Goal: Information Seeking & Learning: Understand process/instructions

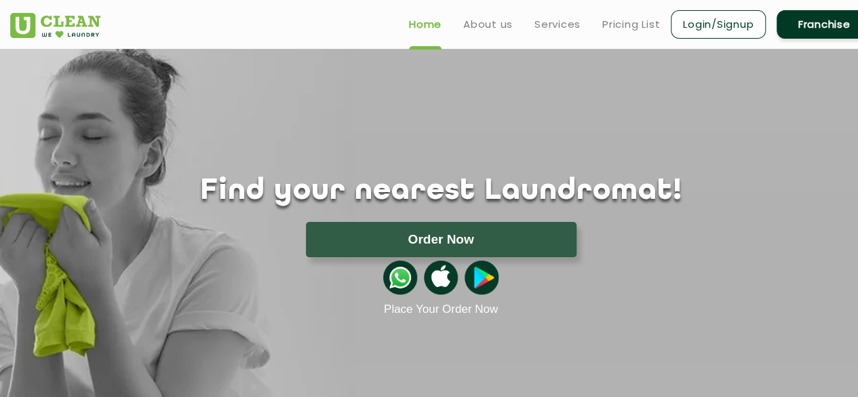
click at [316, 83] on div "Find your nearest Laundromat! Please select the location Order Now Place Your O…" at bounding box center [441, 182] width 882 height 267
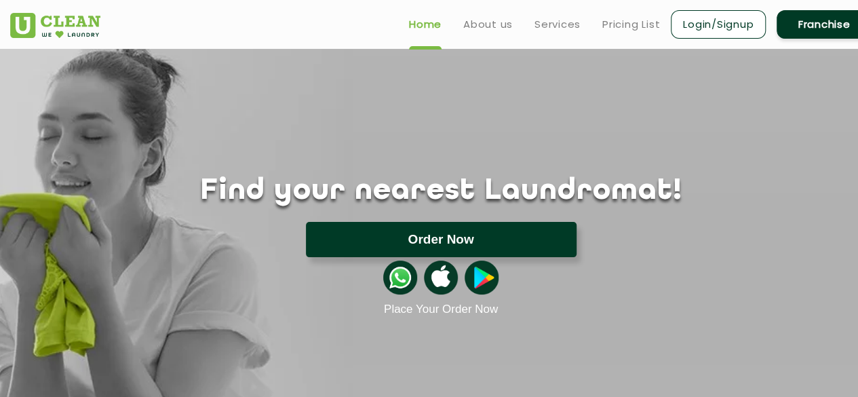
click at [427, 230] on button "Order Now" at bounding box center [441, 239] width 271 height 35
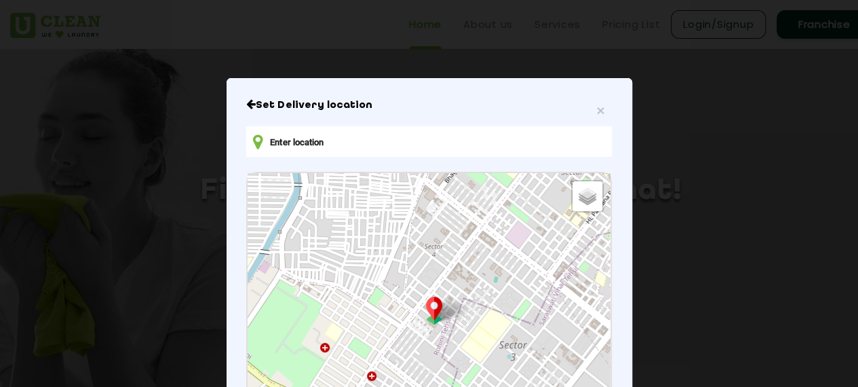
click at [613, 153] on div "× Set Delivery location Default Satellite + − Leaflet | © OpenStreetMap contrib…" at bounding box center [430, 327] width 406 height 499
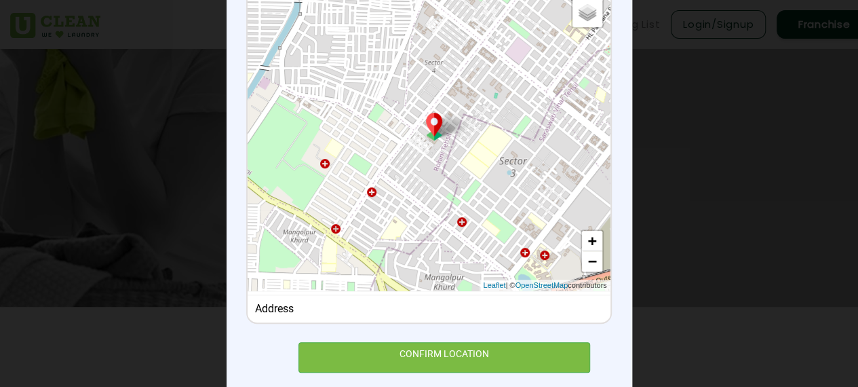
scroll to position [211, 0]
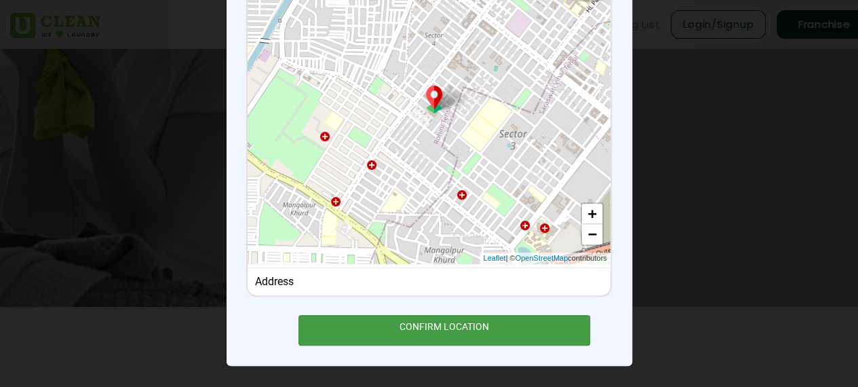
click at [450, 334] on div "CONFIRM LOCATION" at bounding box center [445, 330] width 292 height 31
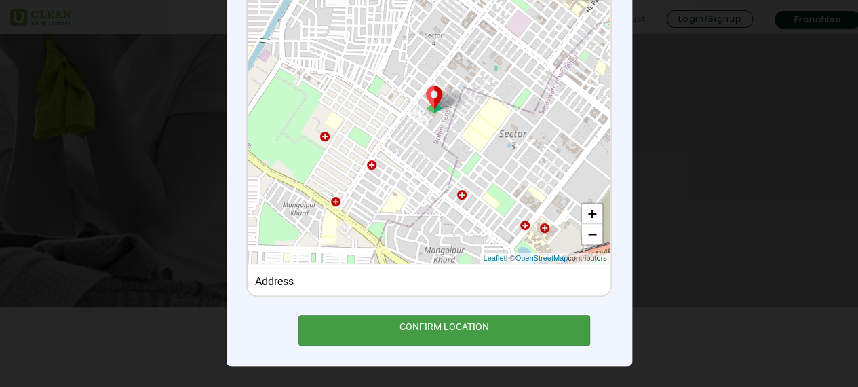
scroll to position [230, 0]
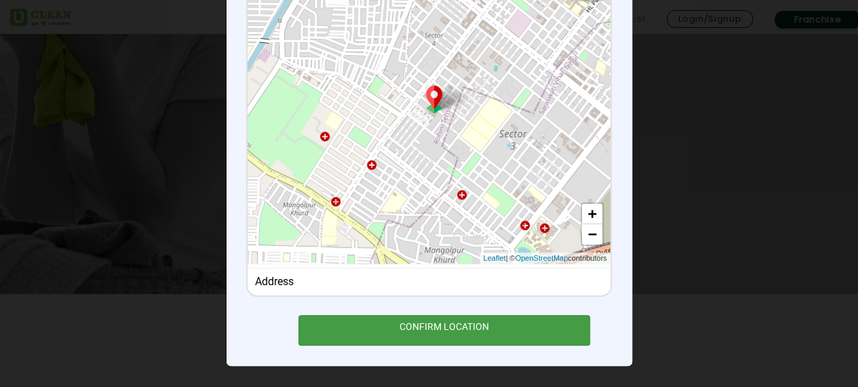
click at [450, 334] on div "CONFIRM LOCATION" at bounding box center [445, 330] width 292 height 31
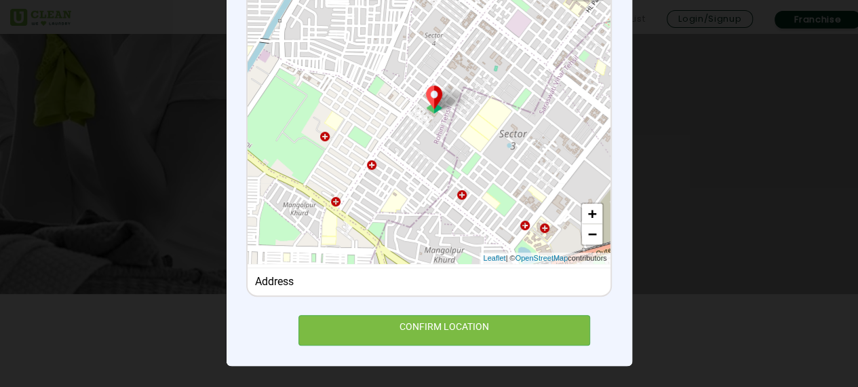
click at [616, 274] on div "× Set Delivery location Default Satellite + − Leaflet | © OpenStreetMap contrib…" at bounding box center [430, 116] width 406 height 499
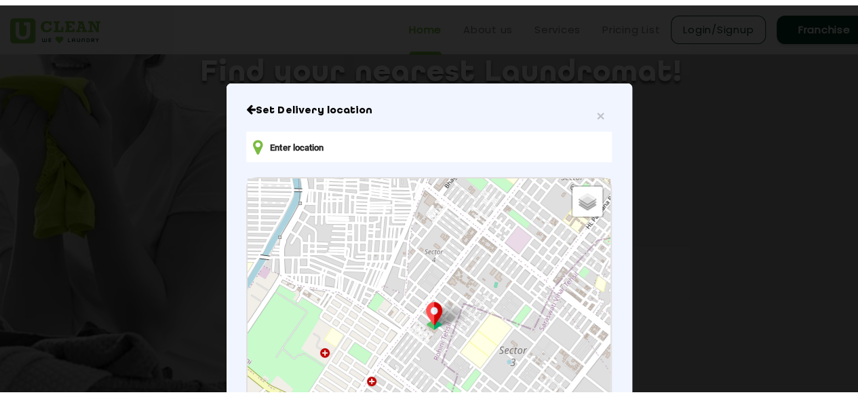
scroll to position [94, 0]
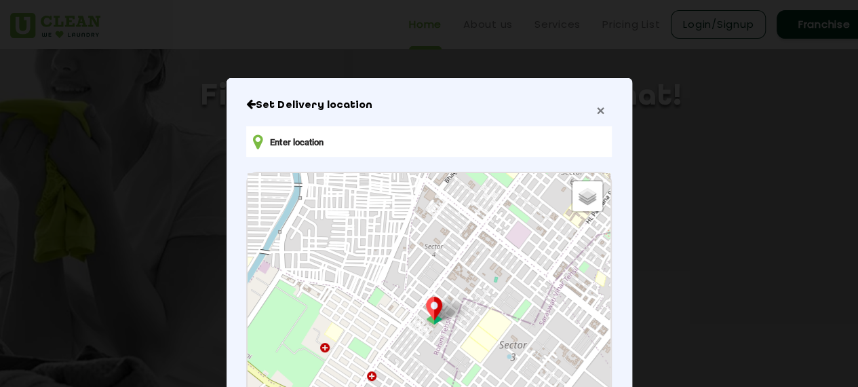
click at [598, 111] on span "×" at bounding box center [600, 110] width 8 height 16
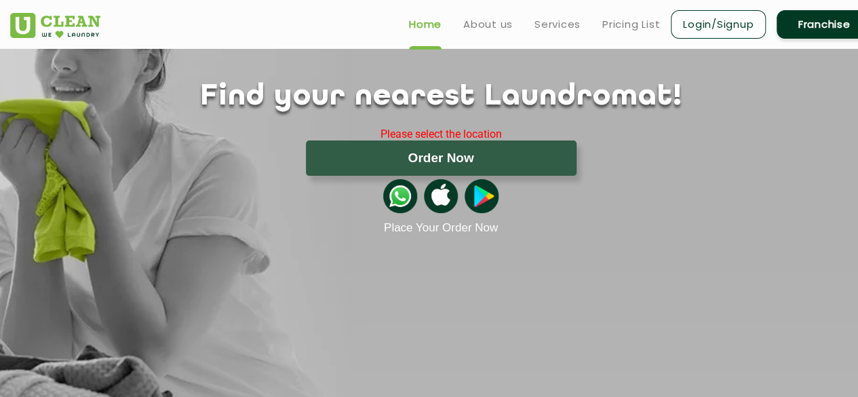
click at [631, 117] on div "Find your nearest Laundromat! Please select the location Order Now Place Your O…" at bounding box center [441, 157] width 882 height 155
click at [623, 26] on link "Pricing List" at bounding box center [631, 24] width 58 height 16
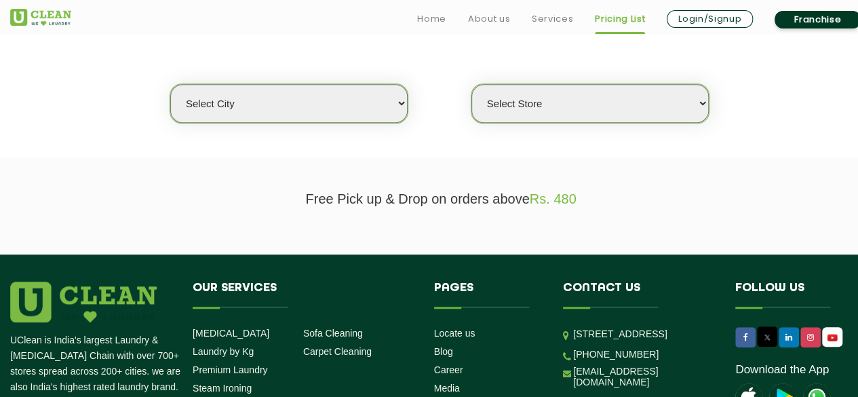
scroll to position [380, 0]
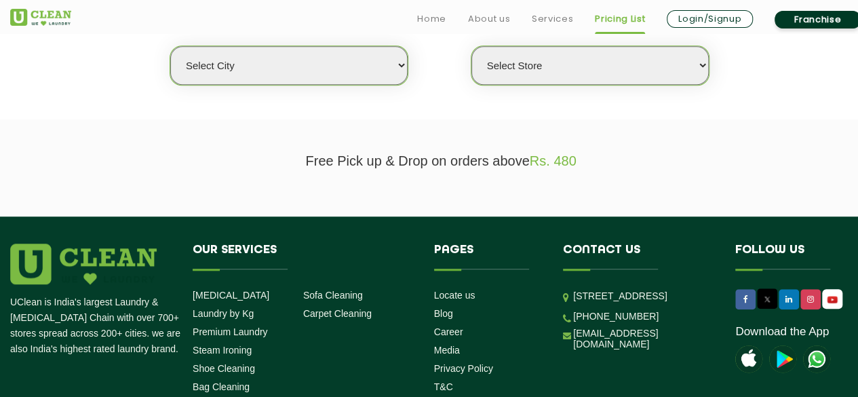
click at [391, 63] on select "Select city [GEOGRAPHIC_DATA] [GEOGRAPHIC_DATA] [GEOGRAPHIC_DATA] [GEOGRAPHIC_D…" at bounding box center [288, 65] width 237 height 39
select select "35"
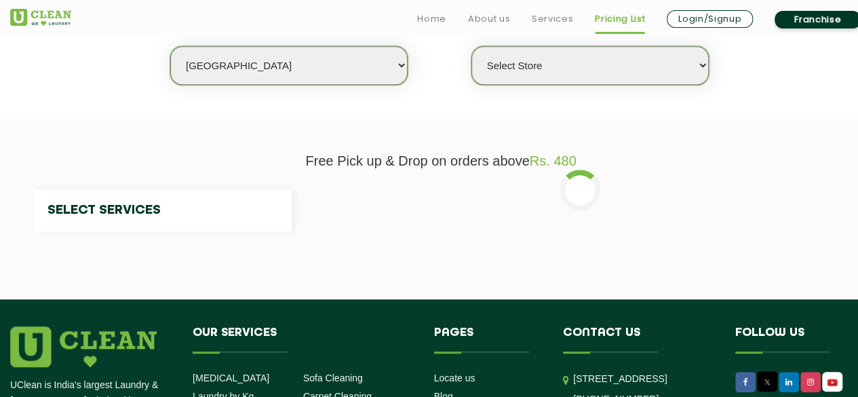
click at [580, 97] on section "We make Laundry affordable by charging you per kilo and not per piece. Our mont…" at bounding box center [429, 27] width 858 height 186
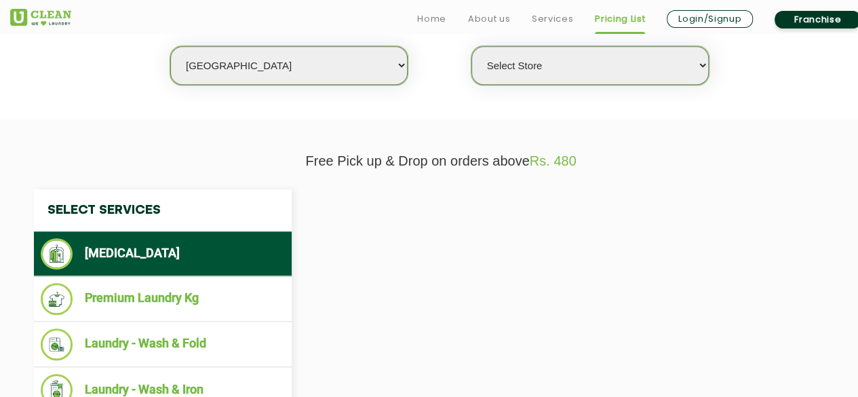
select select "0"
click at [601, 69] on select "Select Store [GEOGRAPHIC_DATA] [GEOGRAPHIC_DATA]" at bounding box center [590, 65] width 237 height 39
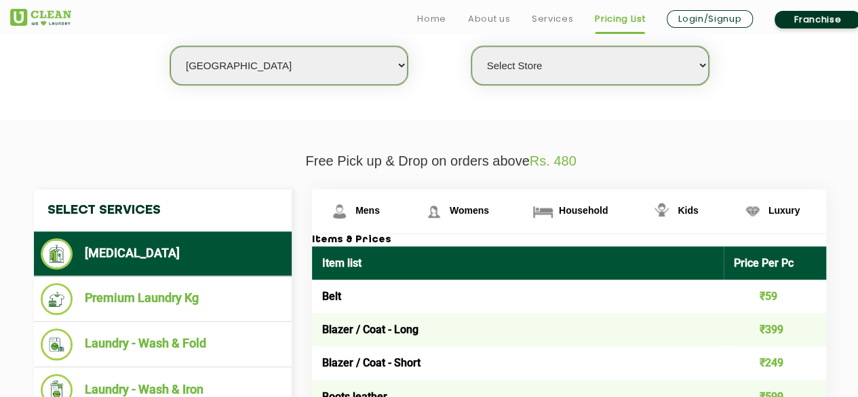
click at [772, 92] on section "We make Laundry affordable by charging you per kilo and not per piece. Our mont…" at bounding box center [429, 27] width 858 height 186
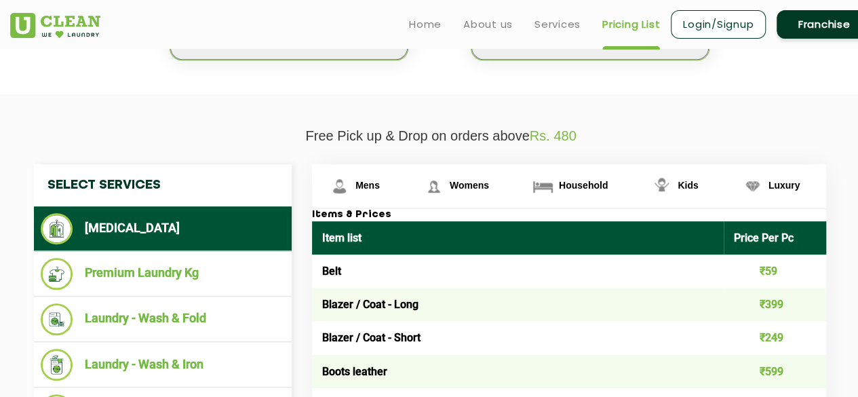
scroll to position [407, 0]
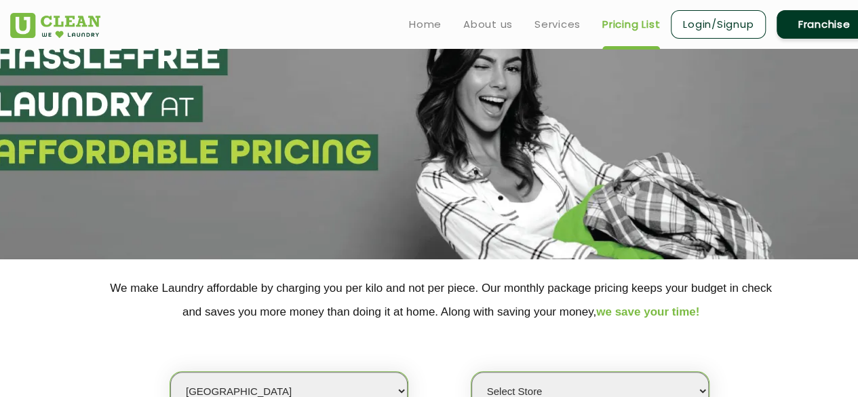
scroll to position [0, 0]
